Goal: Task Accomplishment & Management: Complete application form

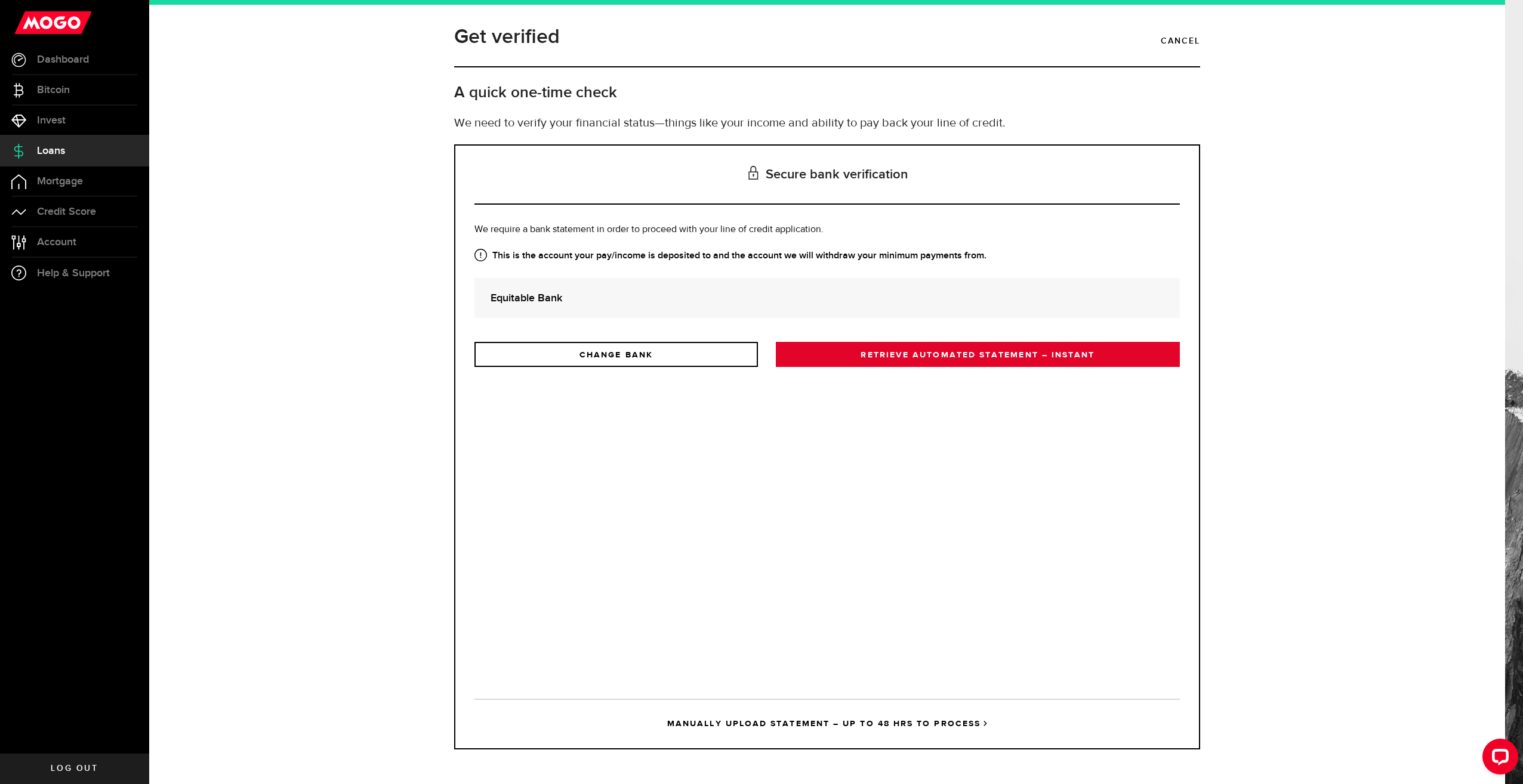
click at [851, 359] on link "RETRIEVE AUTOMATED STATEMENT – INSTANT" at bounding box center [977, 354] width 404 height 25
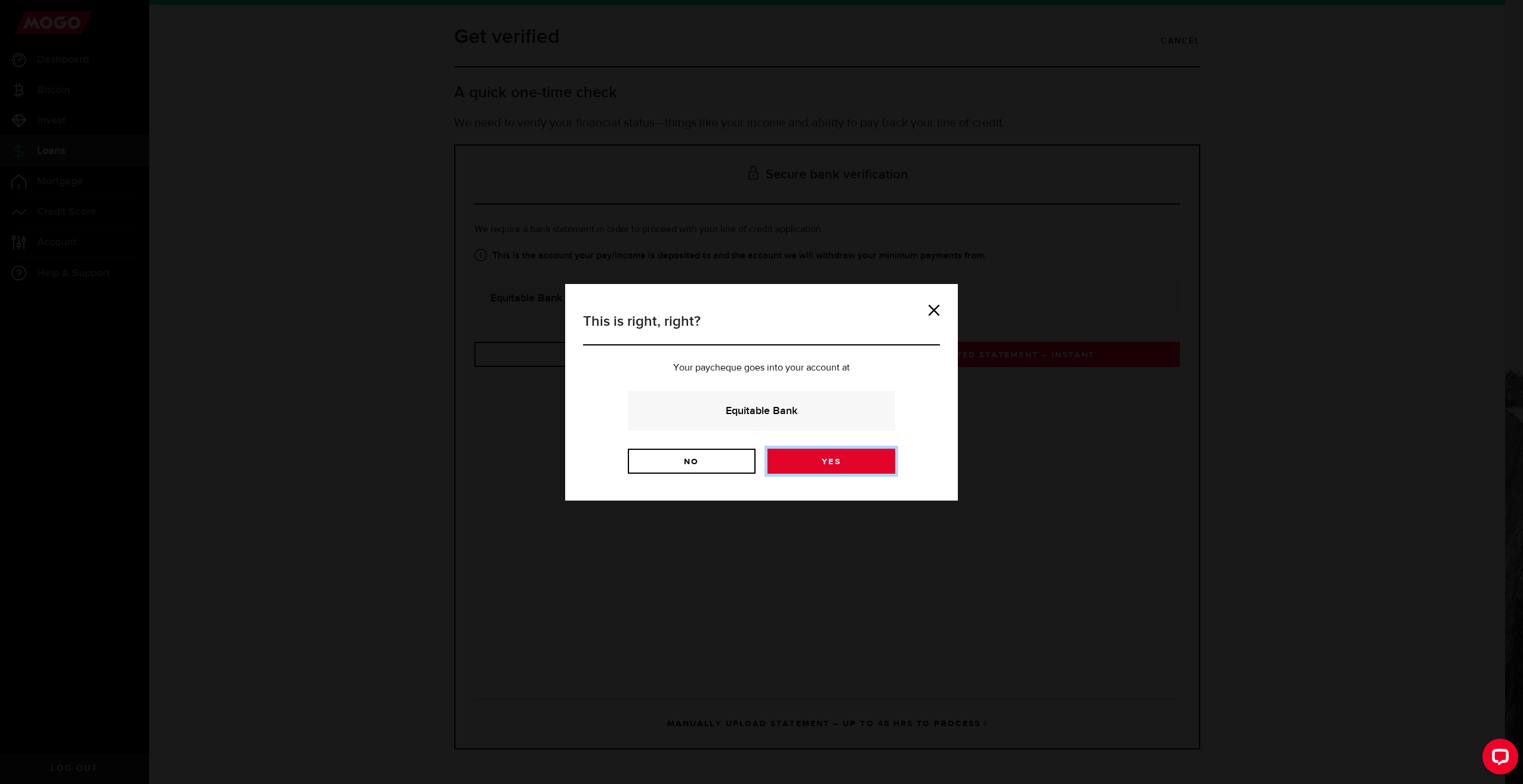
click at [846, 456] on link "Yes" at bounding box center [831, 461] width 128 height 25
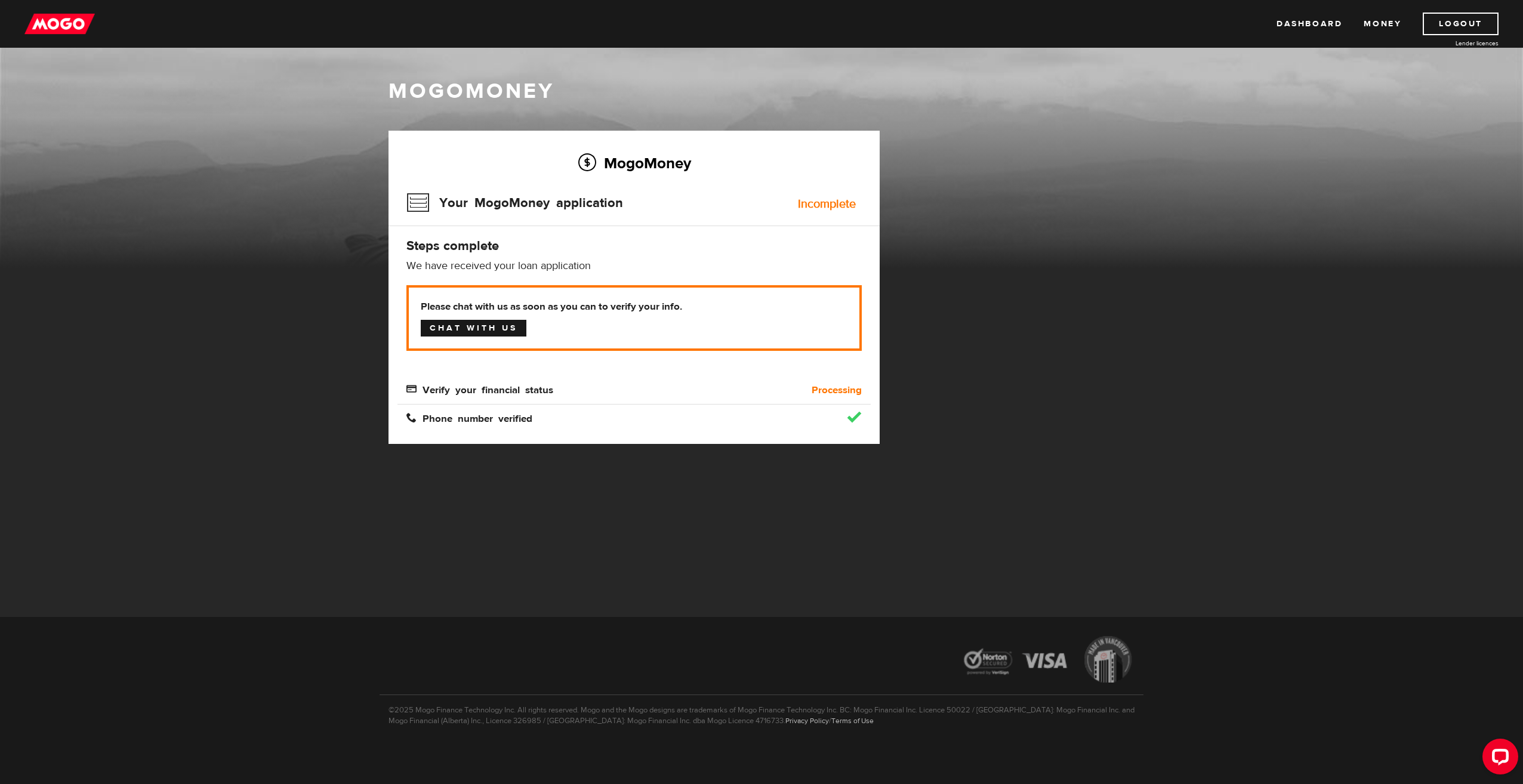
click at [500, 330] on link "Chat with us" at bounding box center [473, 328] width 105 height 17
